Goal: Task Accomplishment & Management: Use online tool/utility

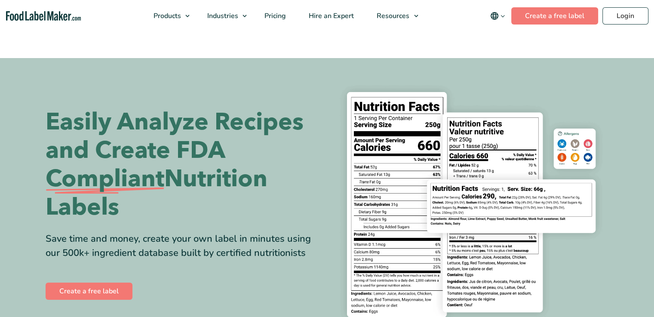
scroll to position [43, 0]
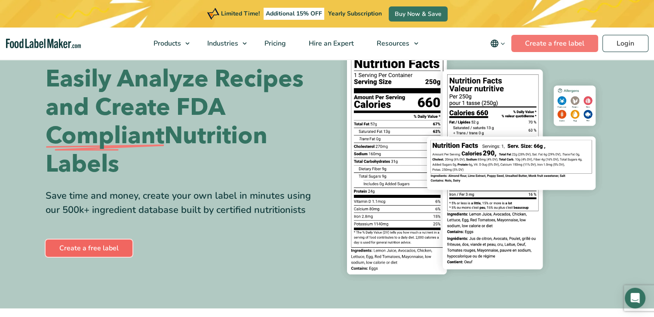
click at [99, 250] on link "Create a free label" at bounding box center [89, 248] width 87 height 17
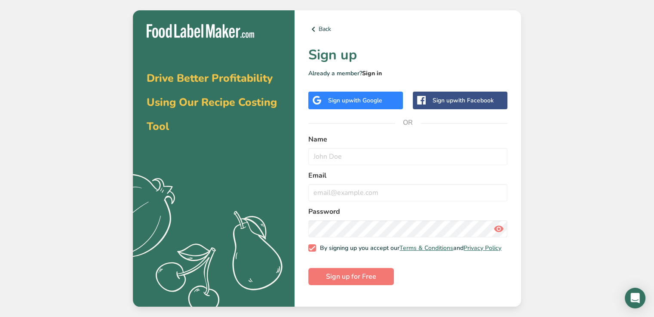
click at [373, 76] on link "Sign in" at bounding box center [372, 73] width 20 height 8
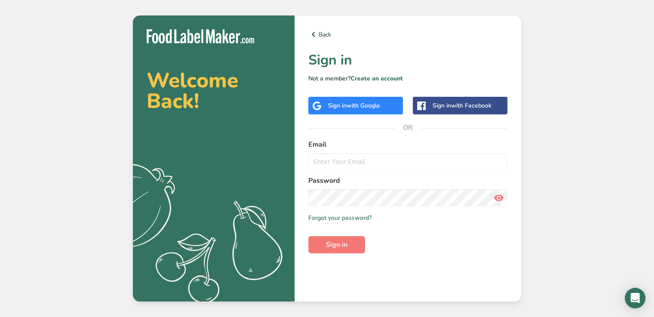
click at [361, 104] on span "with Google" at bounding box center [364, 105] width 34 height 8
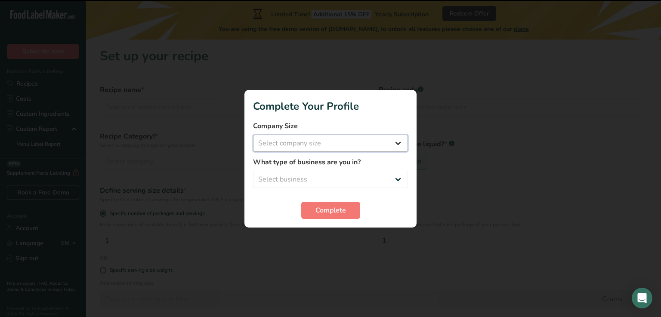
click at [331, 142] on select "Select company size Fewer than 10 Employees 10 to 50 Employees 51 to 500 Employ…" at bounding box center [330, 143] width 155 height 17
select select "1"
click at [253, 135] on select "Select company size Fewer than 10 Employees 10 to 50 Employees 51 to 500 Employ…" at bounding box center [330, 143] width 155 height 17
click at [324, 179] on select "Select business Packaged Food Manufacturer Restaurant & Cafe Bakery Meal Plans …" at bounding box center [330, 179] width 155 height 17
select select "1"
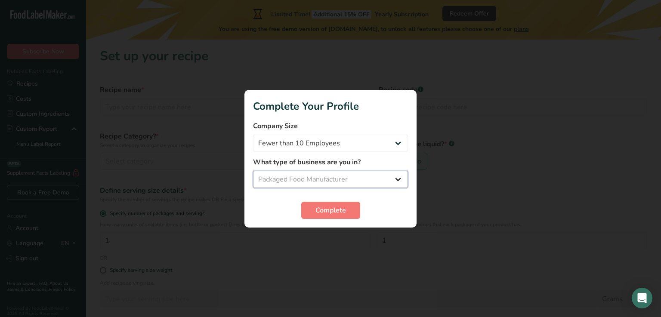
click at [253, 171] on select "Select business Packaged Food Manufacturer Restaurant & Cafe Bakery Meal Plans …" at bounding box center [330, 179] width 155 height 17
click at [315, 213] on span "Complete" at bounding box center [330, 210] width 31 height 10
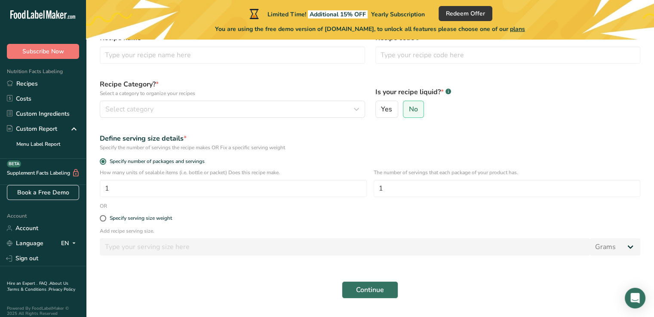
scroll to position [75, 0]
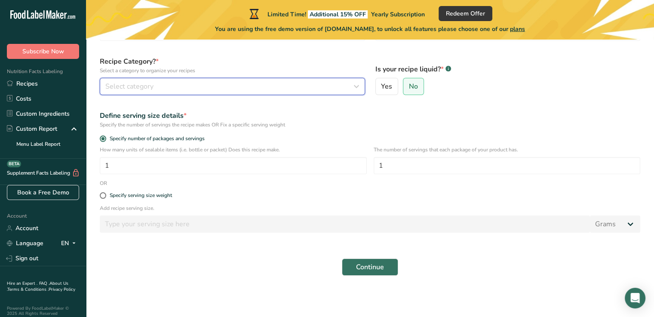
click at [129, 87] on span "Select category" at bounding box center [129, 86] width 48 height 10
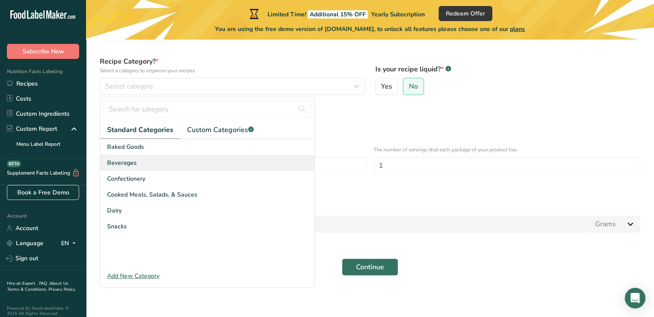
click at [132, 163] on span "Beverages" at bounding box center [122, 162] width 30 height 9
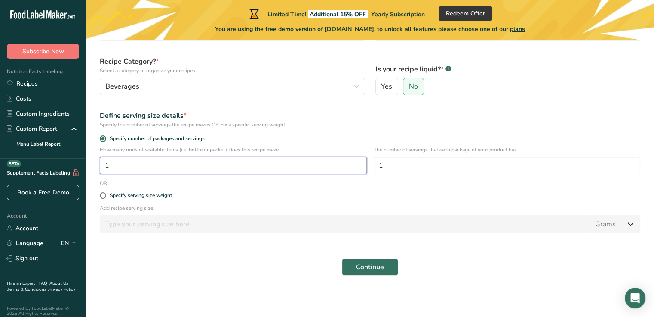
drag, startPoint x: 134, startPoint y: 166, endPoint x: 129, endPoint y: 167, distance: 5.7
click at [129, 167] on input "1" at bounding box center [233, 165] width 267 height 17
drag, startPoint x: 422, startPoint y: 162, endPoint x: 356, endPoint y: 162, distance: 66.2
click at [356, 162] on div "How many units of sealable items (i.e. bottle or packet) Does this recipe make.…" at bounding box center [370, 163] width 551 height 34
type input "30"
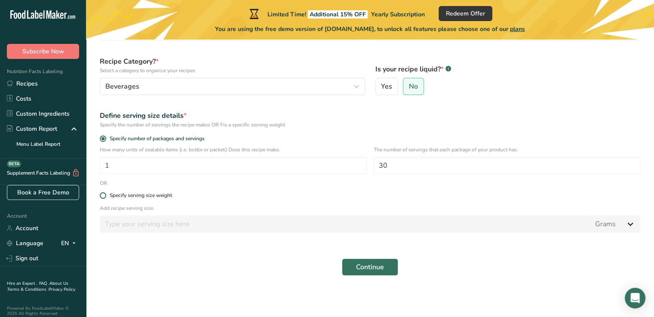
click at [103, 197] on span at bounding box center [103, 195] width 6 height 6
click at [103, 197] on input "Specify serving size weight" at bounding box center [103, 196] width 6 height 6
radio input "true"
radio input "false"
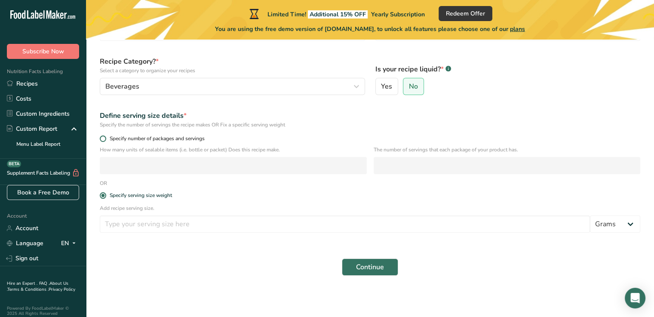
click at [107, 138] on span "Specify number of packages and servings" at bounding box center [155, 138] width 98 height 6
click at [105, 138] on input "Specify number of packages and servings" at bounding box center [103, 139] width 6 height 6
radio input "true"
radio input "false"
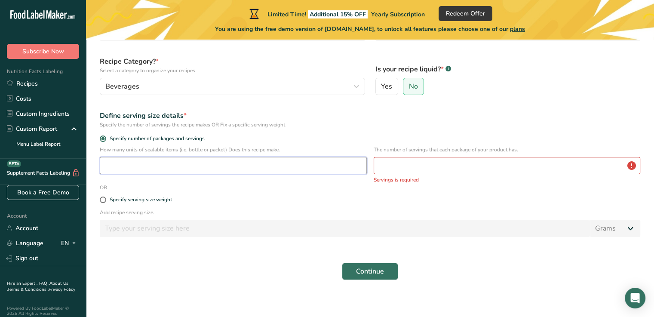
click at [158, 166] on input "number" at bounding box center [233, 165] width 267 height 17
type input "1"
click at [471, 175] on div "The number of servings that each package of your product has. Servings is requi…" at bounding box center [507, 165] width 267 height 38
click at [468, 167] on input "number" at bounding box center [507, 165] width 267 height 17
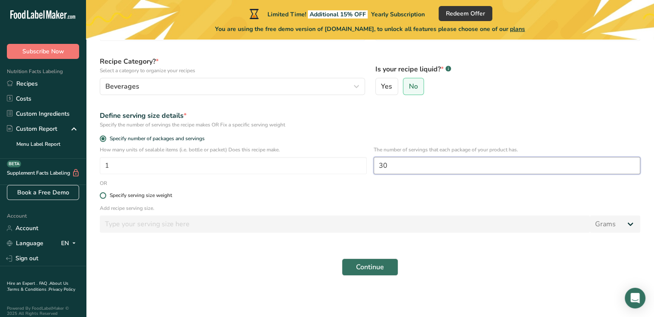
type input "30"
click at [106, 198] on span "Specify serving size weight" at bounding box center [139, 195] width 66 height 6
click at [105, 198] on input "Specify serving size weight" at bounding box center [103, 196] width 6 height 6
radio input "true"
radio input "false"
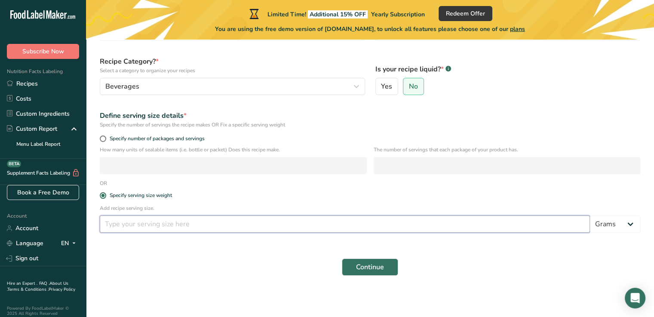
click at [146, 227] on input "number" at bounding box center [345, 223] width 490 height 17
type input "5.88"
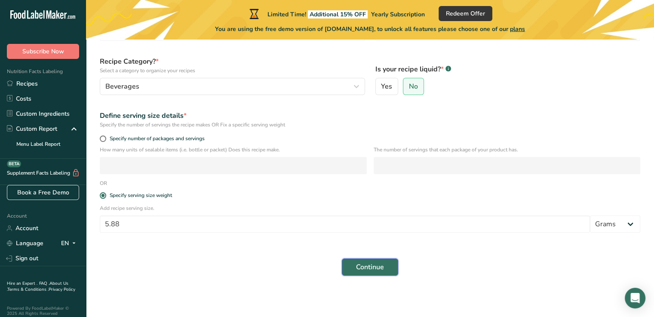
click at [365, 269] on span "Continue" at bounding box center [370, 267] width 28 height 10
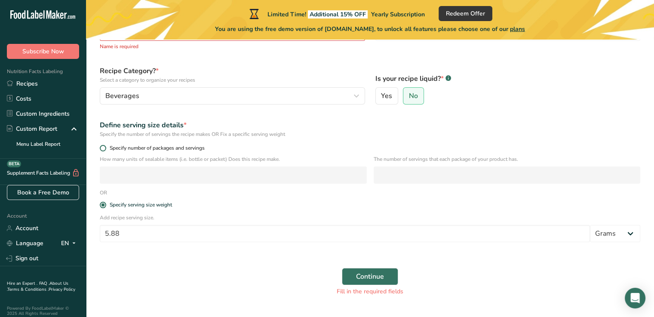
click at [103, 147] on span at bounding box center [103, 148] width 6 height 6
click at [103, 147] on input "Specify number of packages and servings" at bounding box center [103, 148] width 6 height 6
radio input "true"
radio input "false"
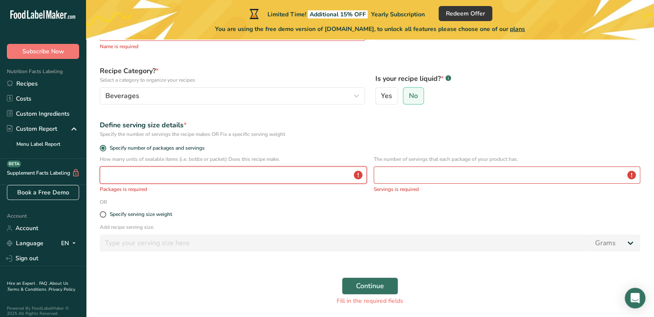
click at [212, 174] on input "number" at bounding box center [233, 174] width 267 height 17
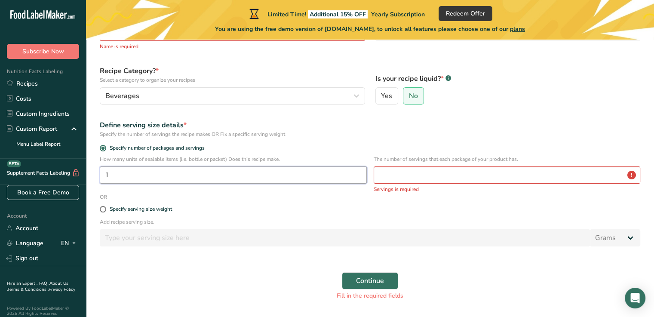
type input "1"
click at [430, 178] on input "number" at bounding box center [507, 174] width 267 height 17
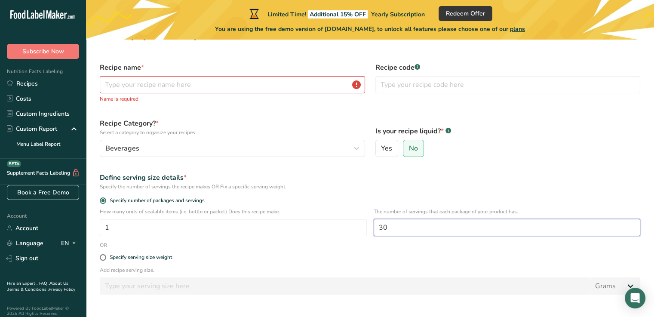
scroll to position [0, 0]
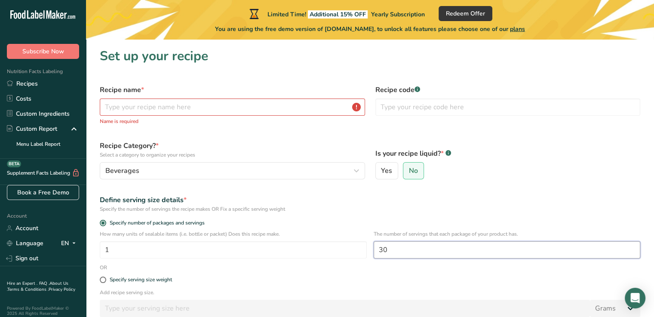
type input "30"
click at [191, 102] on input "text" at bounding box center [232, 106] width 265 height 17
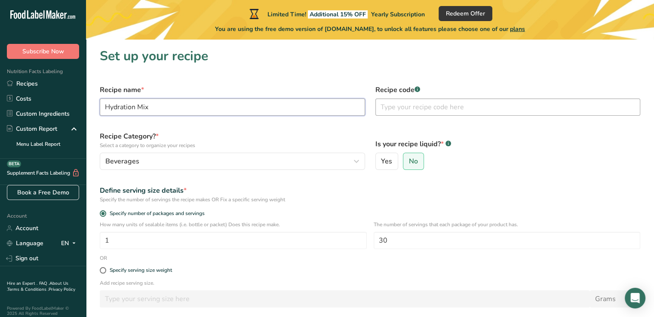
type input "Hydration Mix"
click at [414, 111] on input "text" at bounding box center [507, 106] width 265 height 17
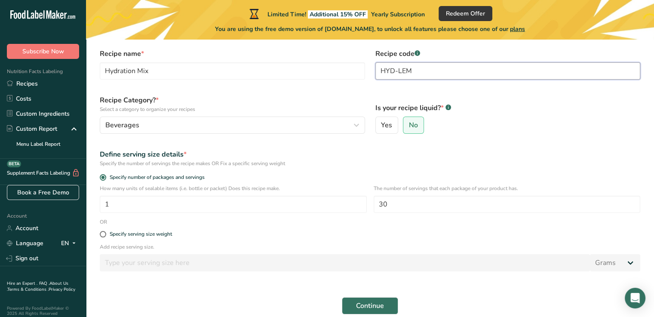
scroll to position [43, 0]
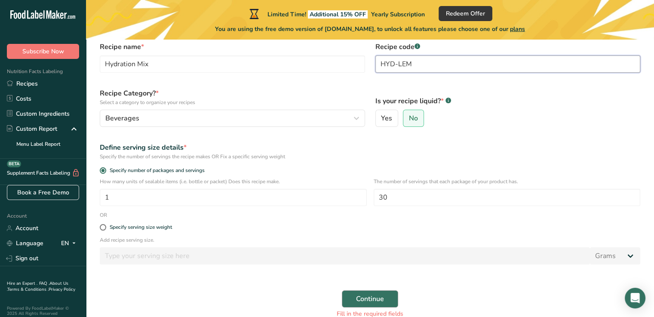
type input "HYD-LEM"
click at [360, 299] on span "Continue" at bounding box center [370, 299] width 28 height 10
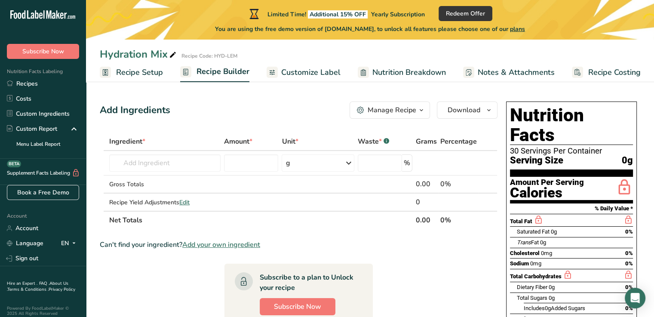
click at [423, 112] on icon "button" at bounding box center [421, 110] width 7 height 11
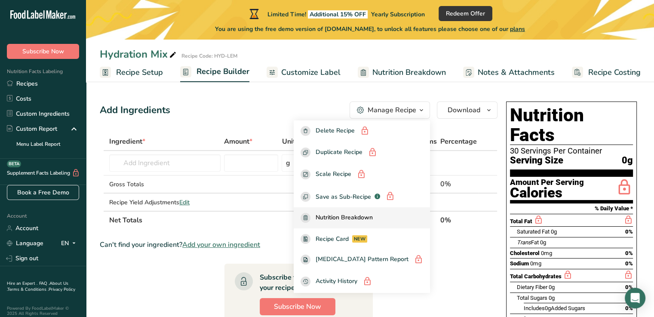
click at [373, 221] on span "Nutrition Breakdown" at bounding box center [344, 218] width 57 height 10
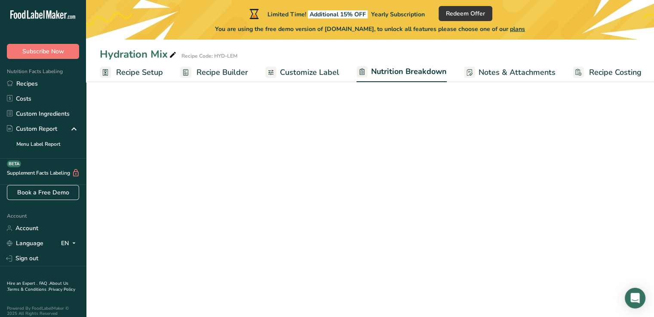
select select "Calories"
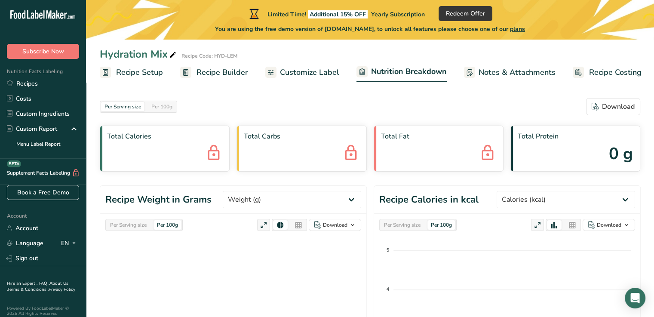
click at [308, 71] on span "Customize Label" at bounding box center [309, 73] width 59 height 12
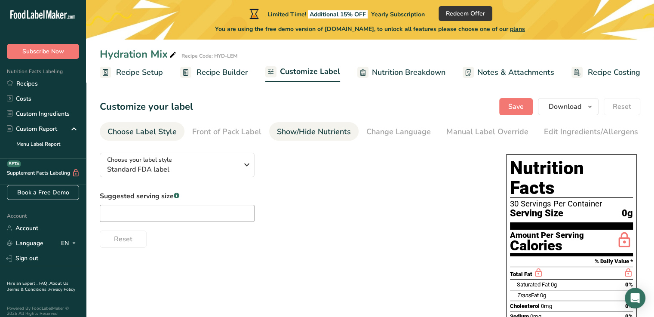
click at [291, 127] on div "Show/Hide Nutrients" at bounding box center [314, 132] width 74 height 12
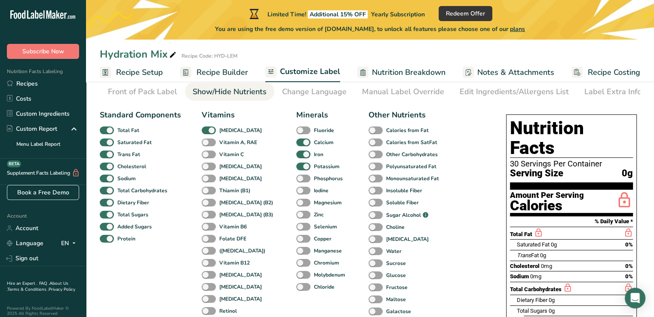
scroll to position [43, 0]
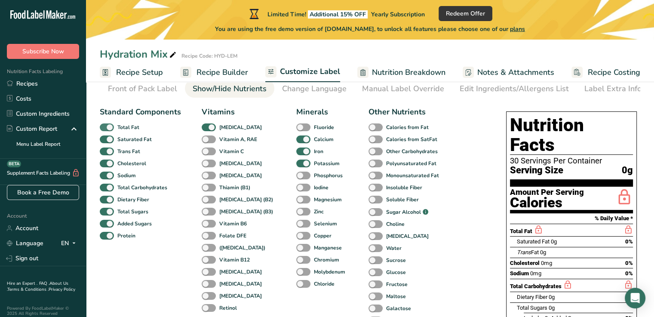
click at [114, 126] on span "Total Fat" at bounding box center [126, 127] width 25 height 8
click at [105, 126] on input "Total Fat" at bounding box center [103, 127] width 6 height 6
checkbox input "false"
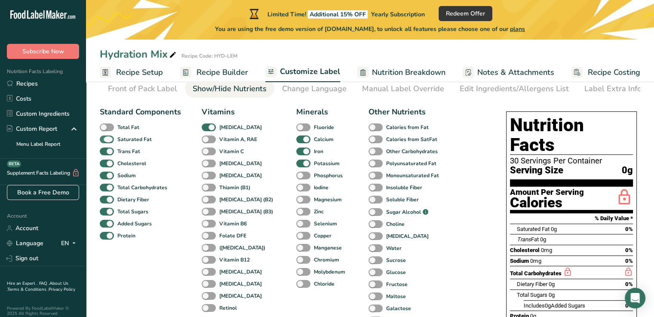
click at [107, 140] on span at bounding box center [107, 139] width 14 height 8
click at [105, 140] on input "Saturated Fat" at bounding box center [103, 139] width 6 height 6
checkbox input "false"
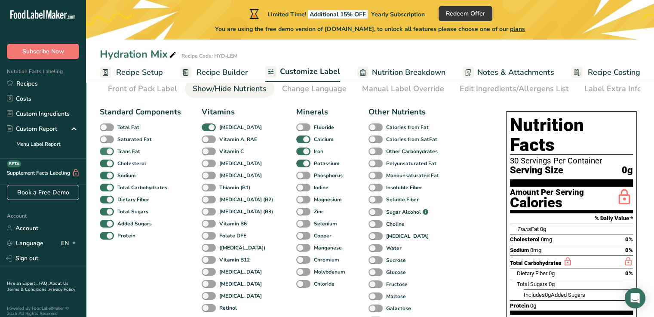
click at [112, 154] on span at bounding box center [107, 152] width 14 height 8
click at [105, 154] on input "Trans Fat" at bounding box center [103, 151] width 6 height 6
checkbox input "false"
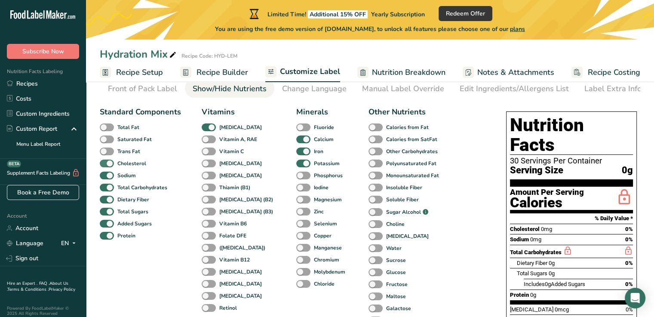
click at [111, 163] on span at bounding box center [107, 164] width 14 height 8
click at [105, 163] on input "Cholesterol" at bounding box center [103, 163] width 6 height 6
checkbox input "false"
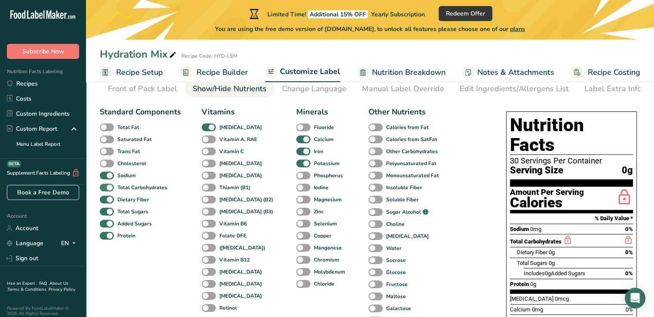
click at [108, 186] on span at bounding box center [107, 188] width 14 height 8
click at [105, 186] on input "Total Carbohydrates" at bounding box center [103, 188] width 6 height 6
checkbox input "false"
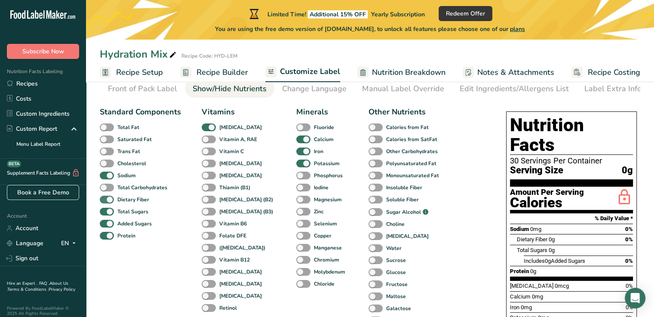
click at [112, 200] on span at bounding box center [107, 200] width 14 height 8
click at [105, 200] on input "Dietary Fiber" at bounding box center [103, 200] width 6 height 6
checkbox input "false"
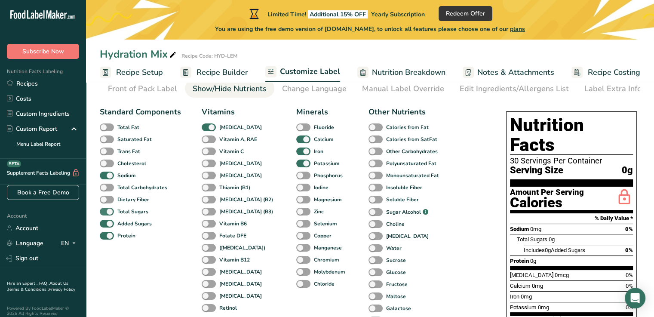
click at [108, 214] on span at bounding box center [107, 212] width 14 height 8
click at [105, 214] on input "Total Sugars" at bounding box center [103, 212] width 6 height 6
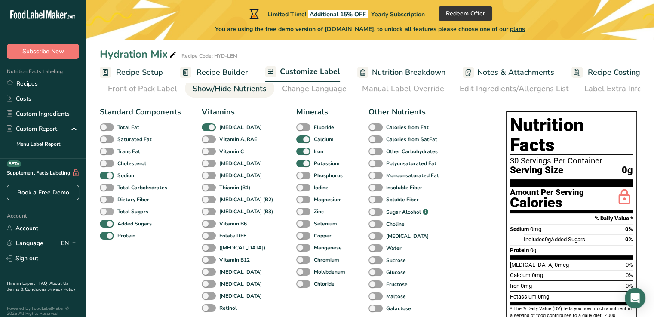
click at [112, 212] on span at bounding box center [107, 212] width 14 height 8
click at [105, 212] on input "Total Sugars" at bounding box center [103, 212] width 6 height 6
checkbox input "true"
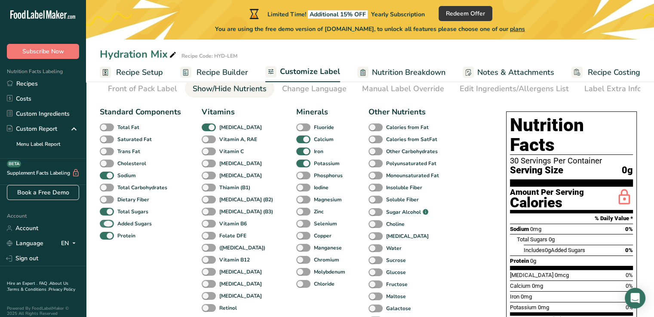
click at [108, 228] on span at bounding box center [107, 224] width 14 height 8
click at [105, 226] on input "Added Sugars" at bounding box center [103, 224] width 6 height 6
checkbox input "false"
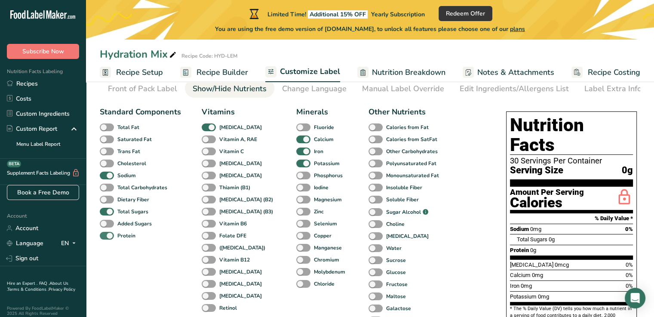
click at [110, 238] on span at bounding box center [107, 236] width 14 height 8
click at [105, 238] on input "Protein" at bounding box center [103, 236] width 6 height 6
checkbox input "false"
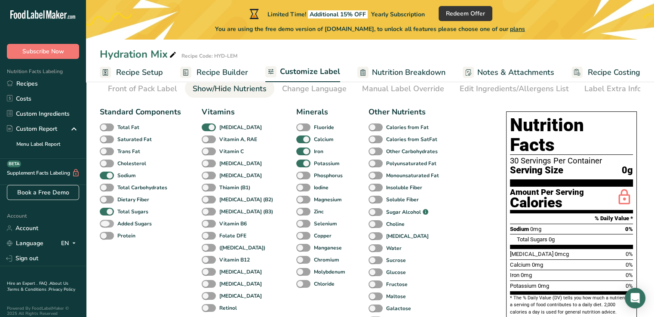
click at [111, 228] on span at bounding box center [107, 224] width 14 height 8
click at [105, 226] on input "Added Sugars" at bounding box center [103, 224] width 6 height 6
checkbox input "true"
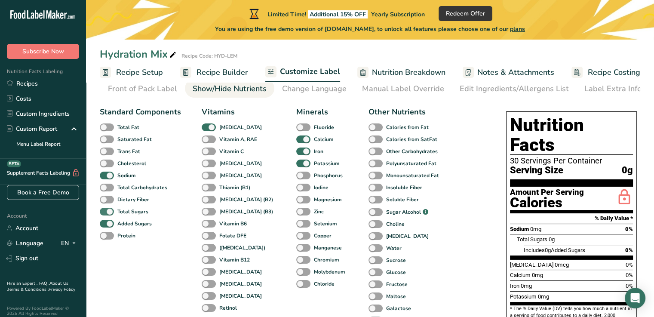
click at [111, 210] on span at bounding box center [107, 212] width 14 height 8
click at [105, 210] on input "Total Sugars" at bounding box center [103, 212] width 6 height 6
checkbox input "false"
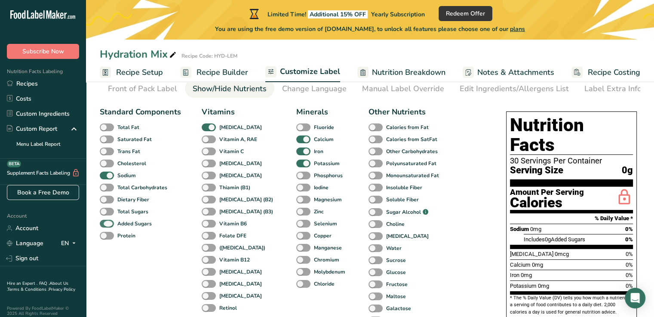
click at [113, 227] on span at bounding box center [107, 224] width 14 height 8
click at [105, 226] on input "Added Sugars" at bounding box center [103, 224] width 6 height 6
checkbox input "false"
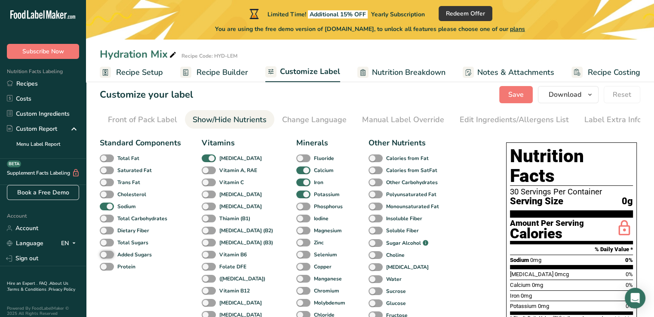
scroll to position [0, 0]
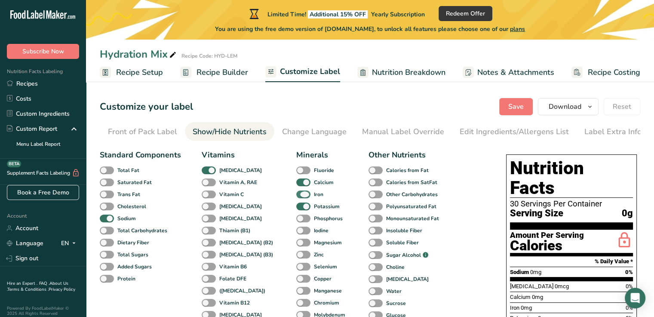
click at [296, 197] on span at bounding box center [303, 195] width 14 height 8
click at [296, 197] on input "Iron" at bounding box center [299, 194] width 6 height 6
checkbox input "false"
click at [311, 245] on span "Magnesium" at bounding box center [326, 243] width 31 height 8
click at [297, 245] on input "Magnesium" at bounding box center [299, 243] width 6 height 6
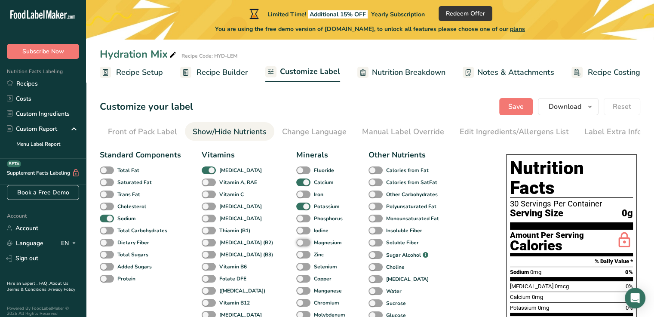
checkbox input "true"
click at [296, 258] on span at bounding box center [303, 255] width 14 height 8
click at [296, 257] on input "Zinc" at bounding box center [299, 255] width 6 height 6
checkbox input "true"
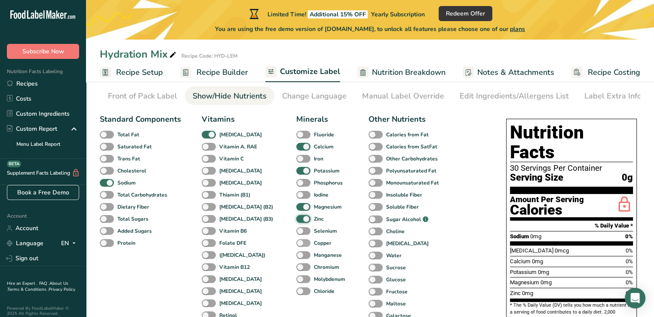
scroll to position [43, 0]
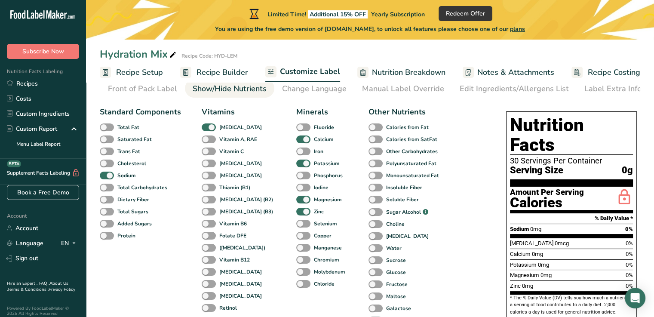
click at [212, 133] on div "[MEDICAL_DATA]" at bounding box center [211, 127] width 18 height 12
click at [212, 131] on span at bounding box center [209, 127] width 14 height 8
click at [207, 130] on input "[MEDICAL_DATA]" at bounding box center [205, 127] width 6 height 6
checkbox input "false"
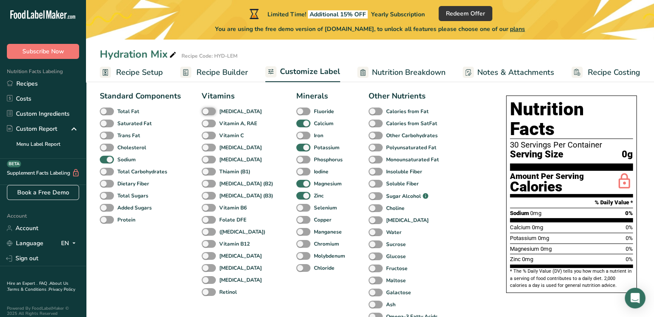
scroll to position [0, 0]
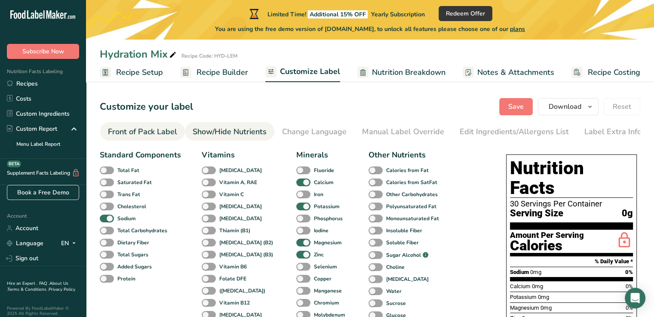
click at [123, 139] on link "Front of Pack Label" at bounding box center [142, 131] width 69 height 19
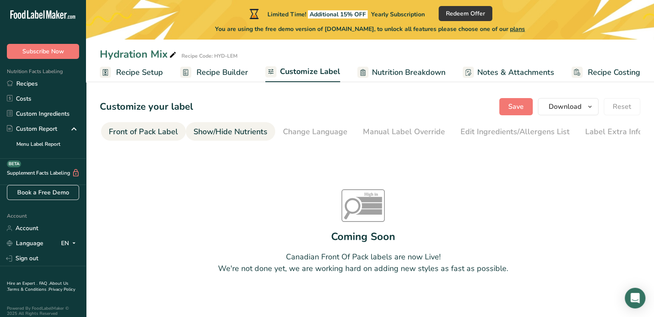
click at [189, 134] on li "Show/Hide Nutrients" at bounding box center [230, 131] width 89 height 18
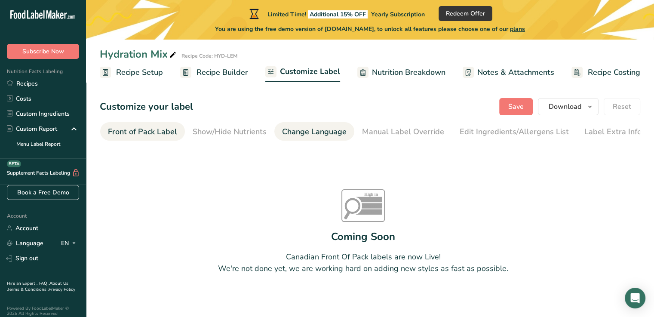
click at [292, 130] on div "Change Language" at bounding box center [314, 132] width 65 height 12
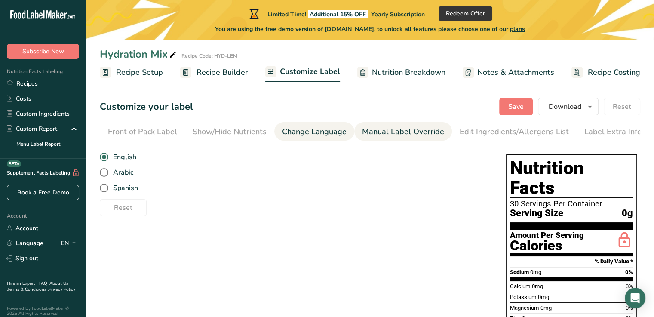
click at [378, 131] on div "Manual Label Override" at bounding box center [403, 132] width 82 height 12
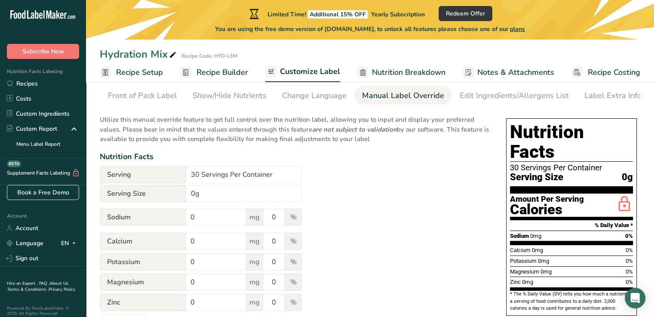
scroll to position [43, 0]
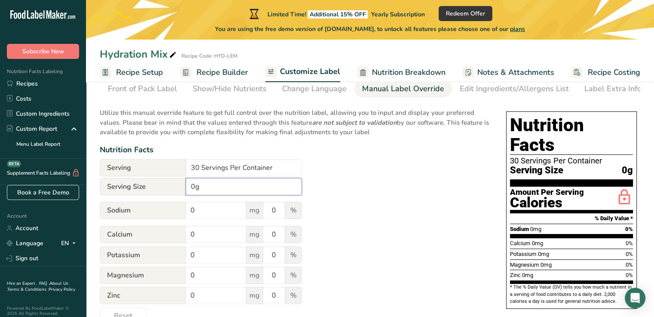
click at [200, 190] on input "0g" at bounding box center [244, 186] width 116 height 17
click at [195, 191] on input "0g" at bounding box center [244, 186] width 116 height 17
type input "5.88g"
click at [232, 213] on input "0" at bounding box center [216, 210] width 61 height 17
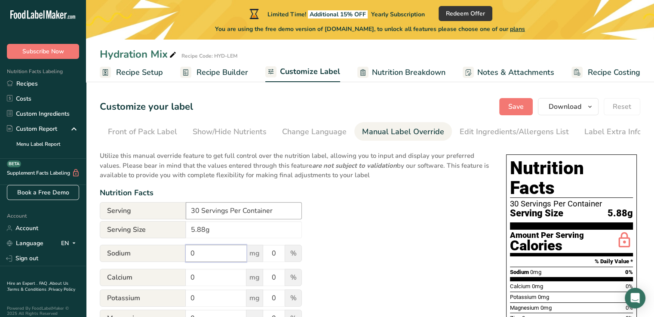
scroll to position [0, 0]
click at [603, 130] on div "Label Extra Info" at bounding box center [612, 132] width 57 height 12
